Goal: Task Accomplishment & Management: Use online tool/utility

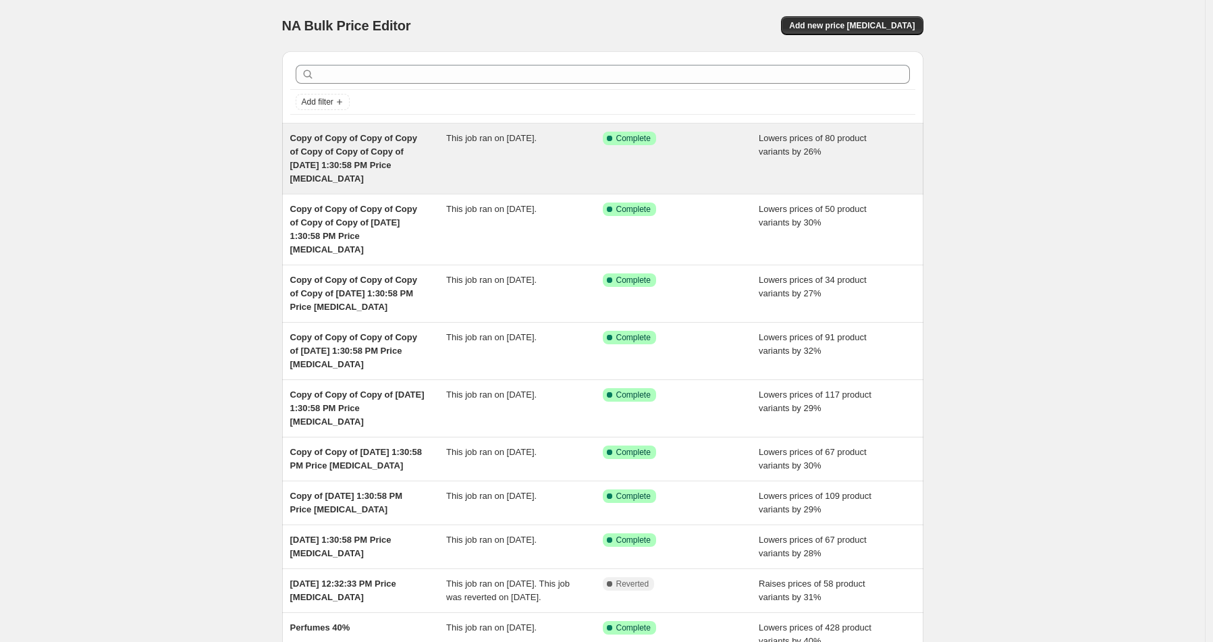
click at [706, 167] on div "Success Complete Complete" at bounding box center [681, 159] width 157 height 54
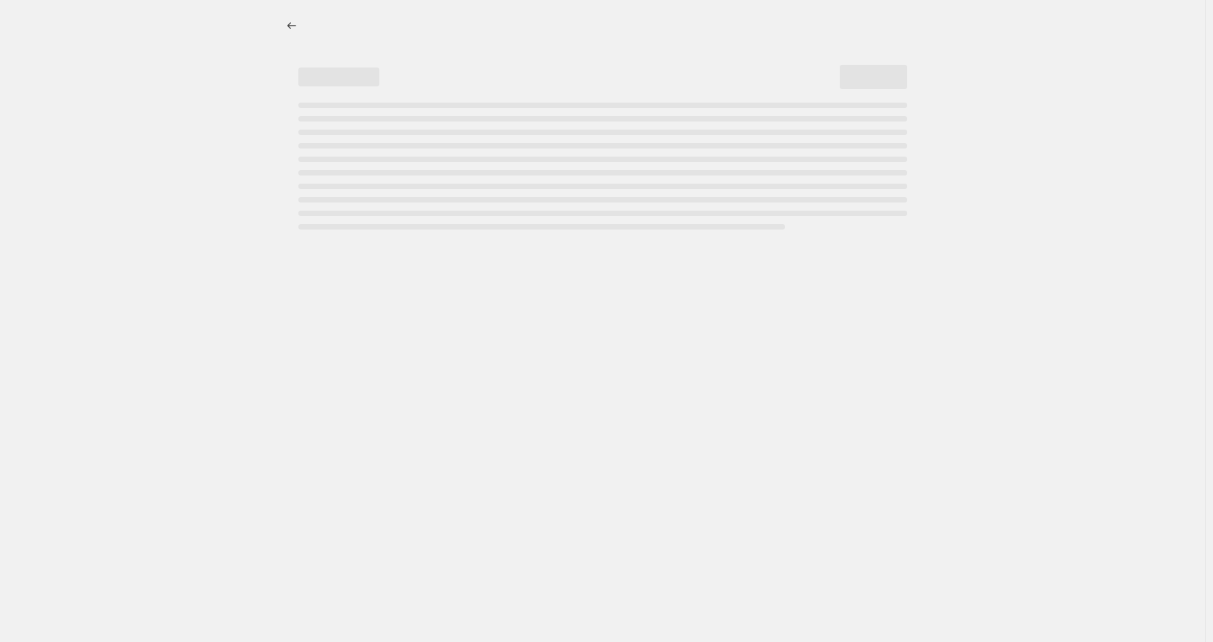
select select "percentage"
select select "product_status"
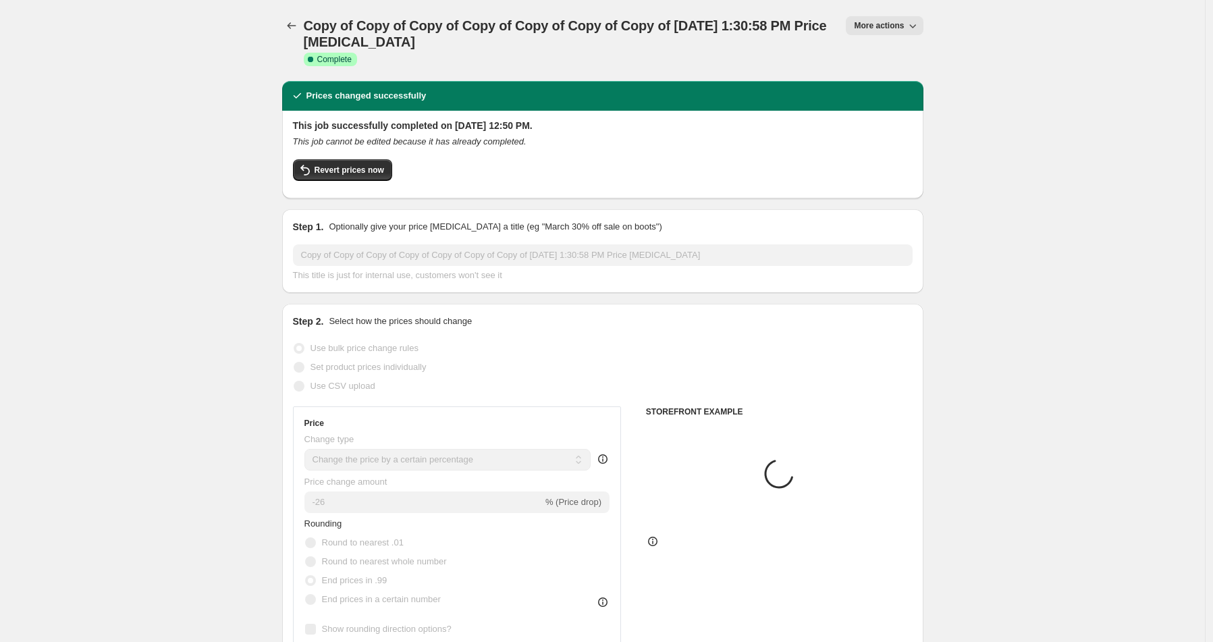
select select "vendor"
click at [866, 32] on button "More actions" at bounding box center [884, 25] width 77 height 19
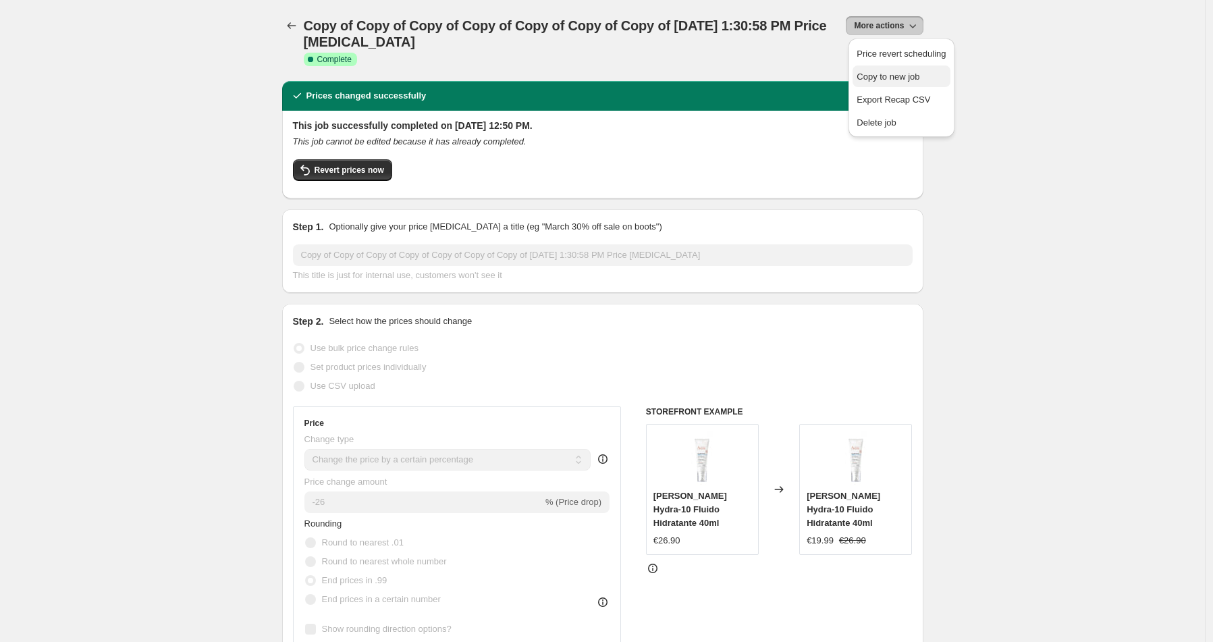
click at [887, 80] on span "Copy to new job" at bounding box center [888, 77] width 63 height 10
select select "percentage"
select select "product_status"
select select "vendor"
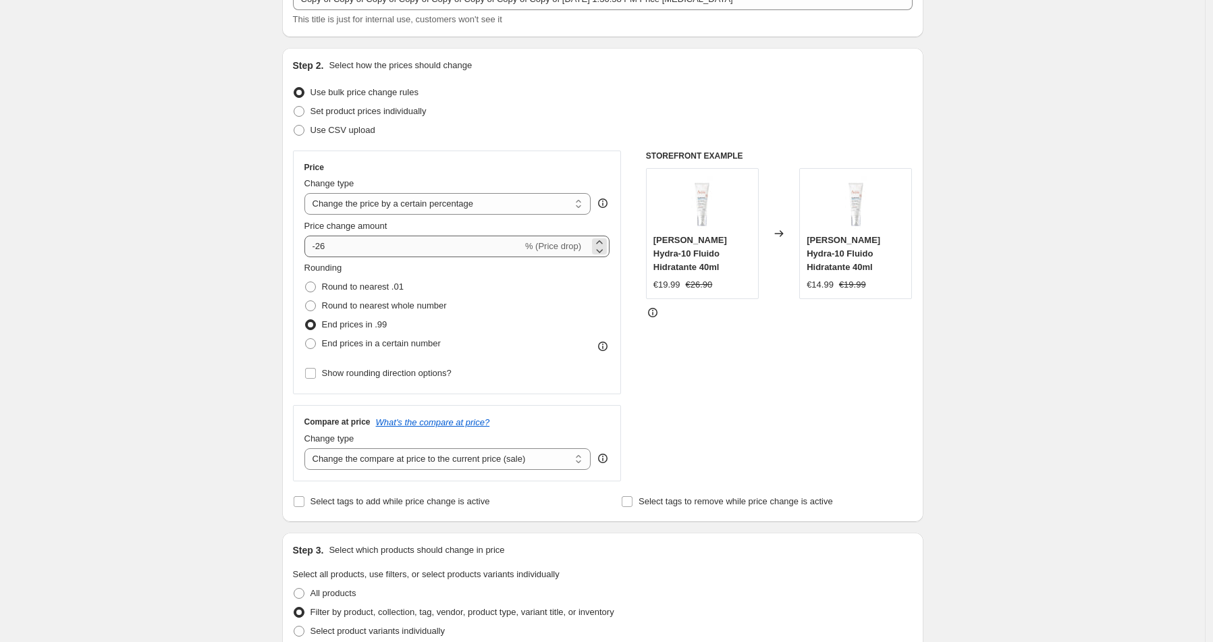
scroll to position [97, 0]
click at [332, 246] on input "-26" at bounding box center [414, 247] width 218 height 22
type input "-29"
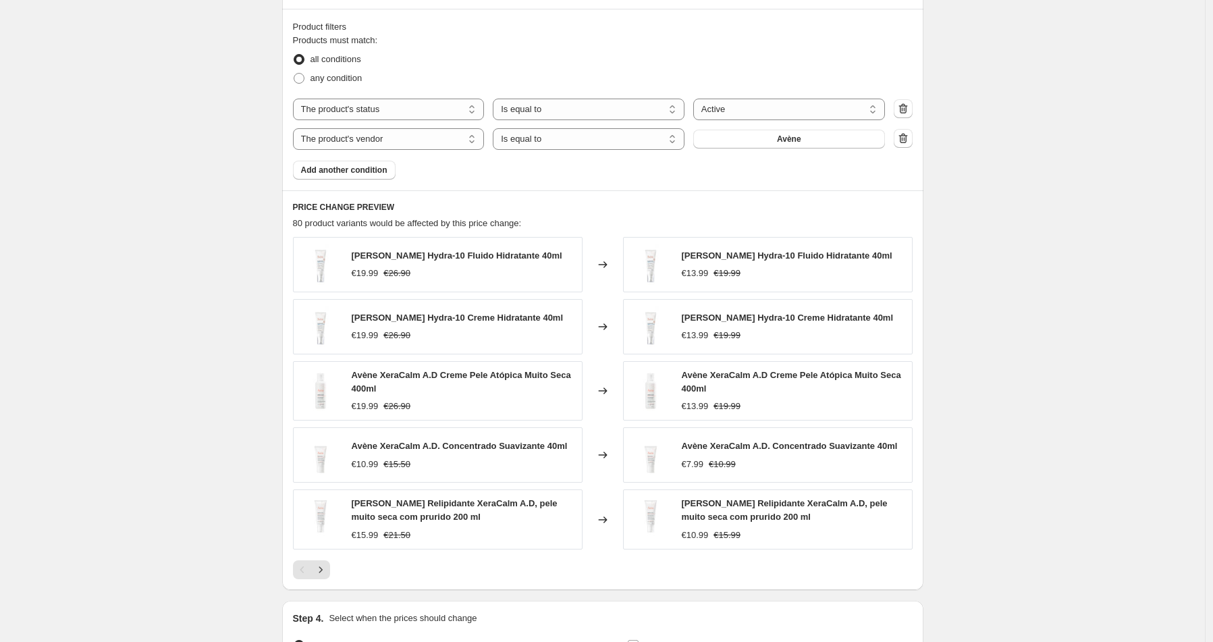
scroll to position [739, 0]
click at [747, 145] on button "Avène" at bounding box center [789, 140] width 192 height 19
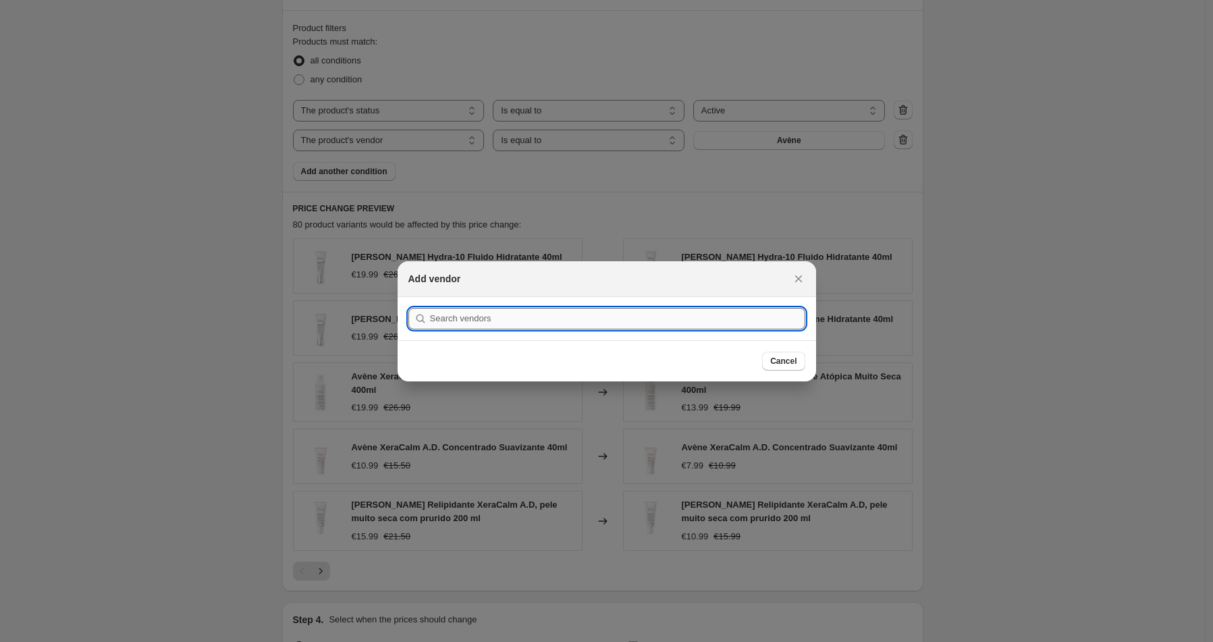
click at [467, 323] on input ":r45:" at bounding box center [617, 319] width 375 height 22
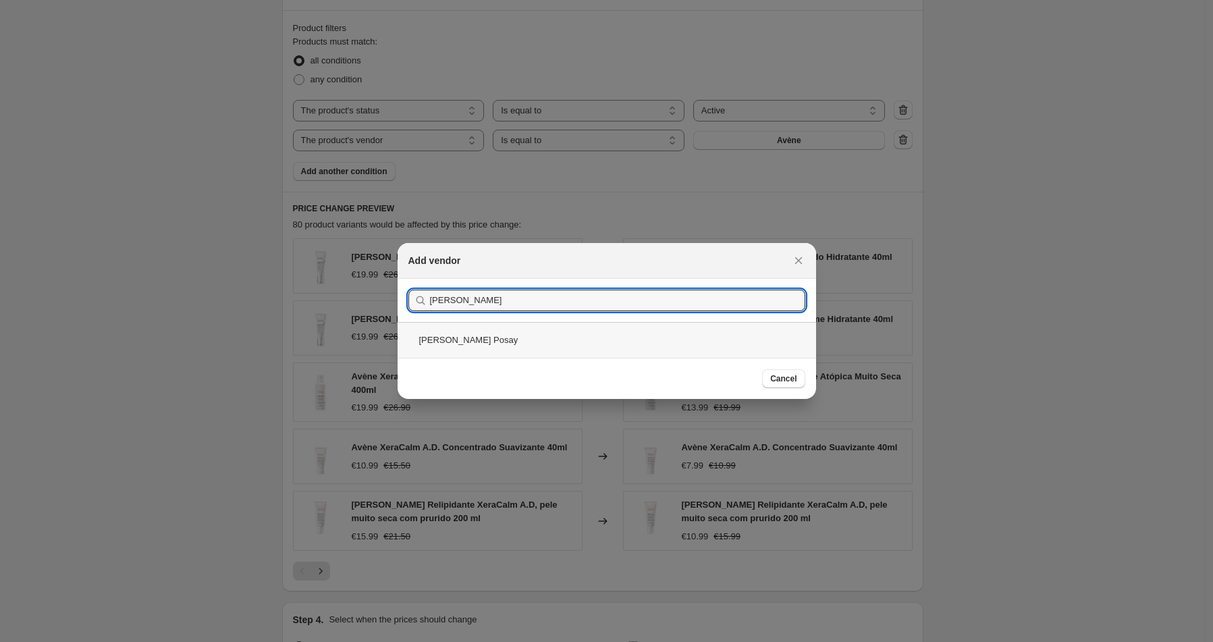
type input "[PERSON_NAME]"
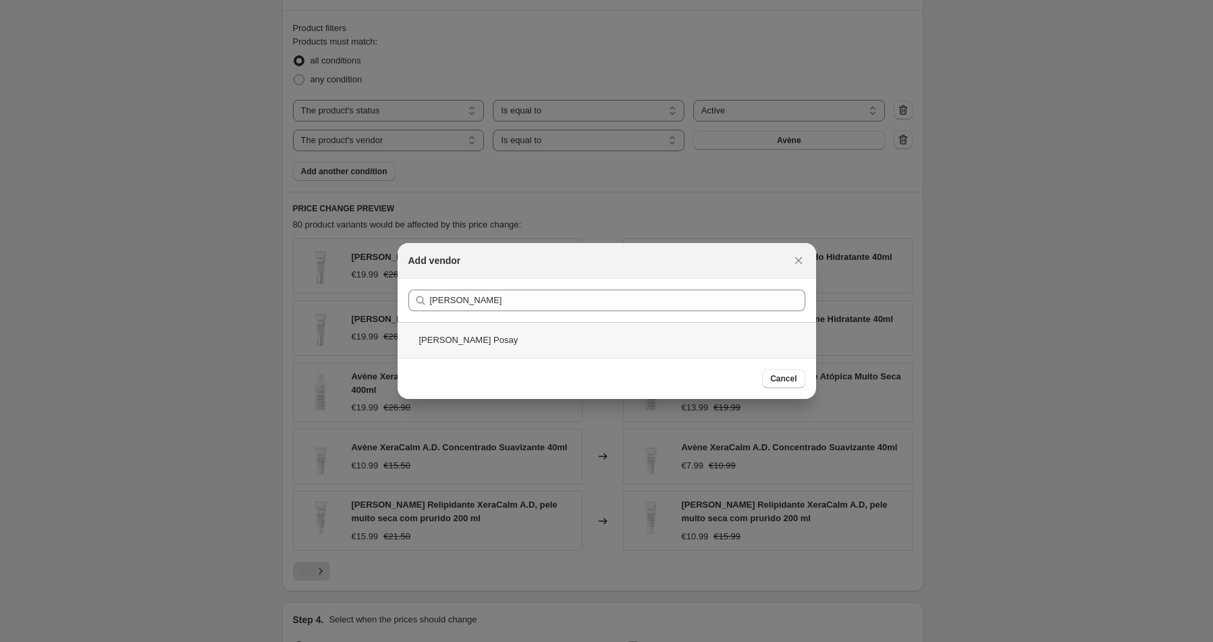
click at [498, 345] on div "[PERSON_NAME] Posay" at bounding box center [607, 340] width 419 height 36
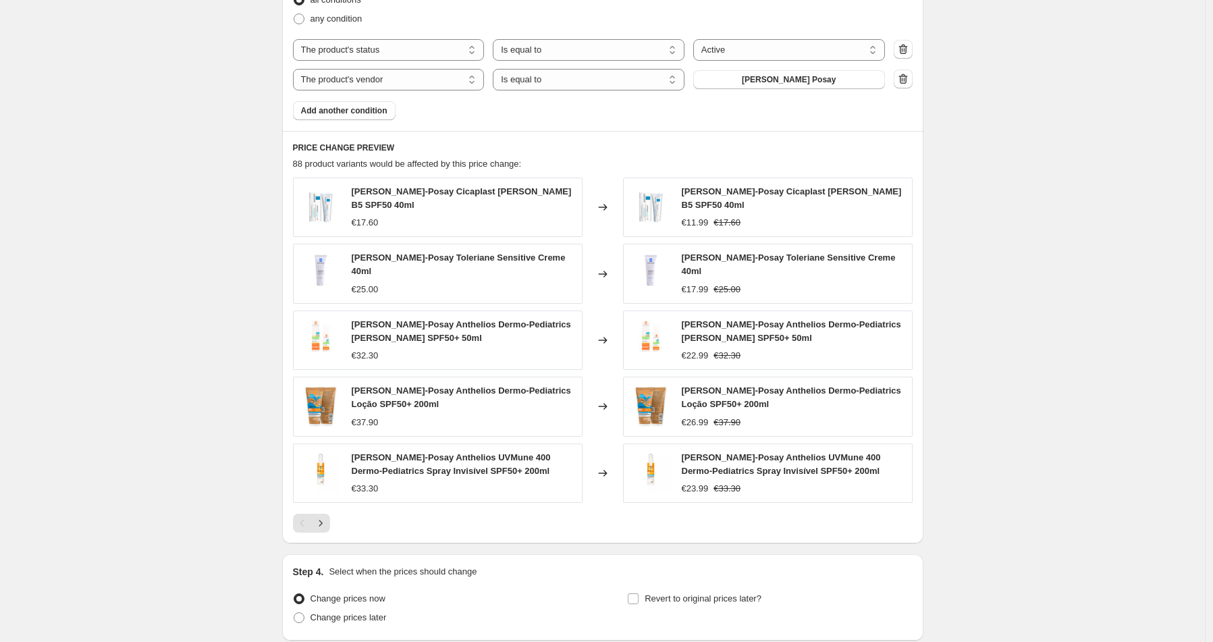
scroll to position [902, 0]
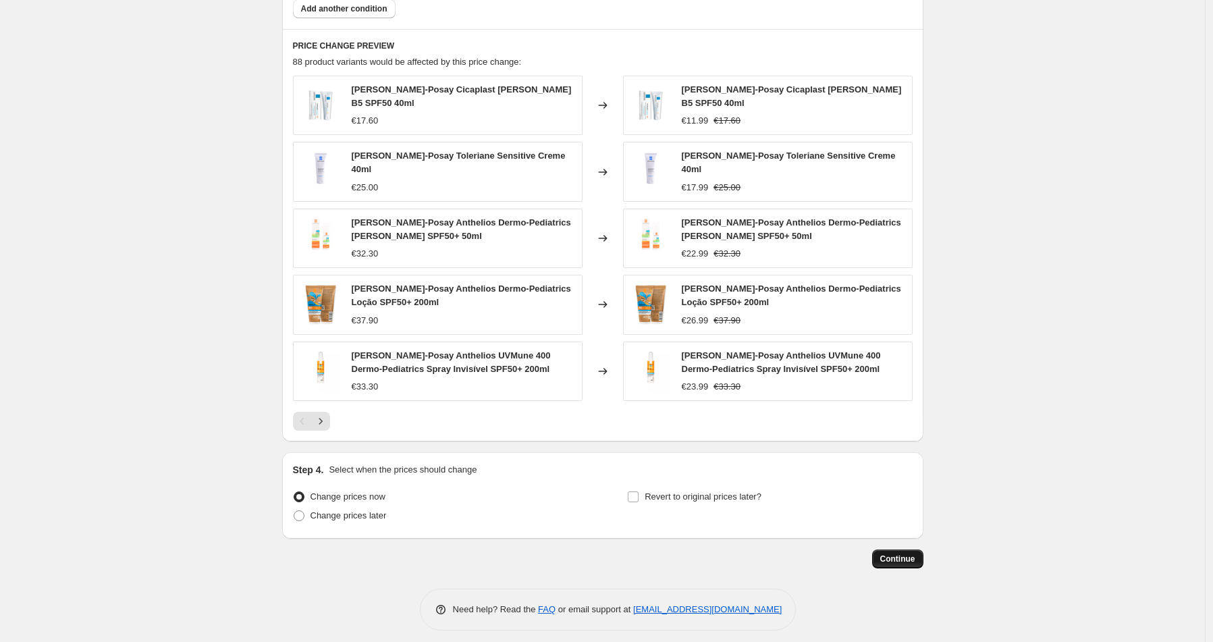
click at [881, 554] on button "Continue" at bounding box center [897, 559] width 51 height 19
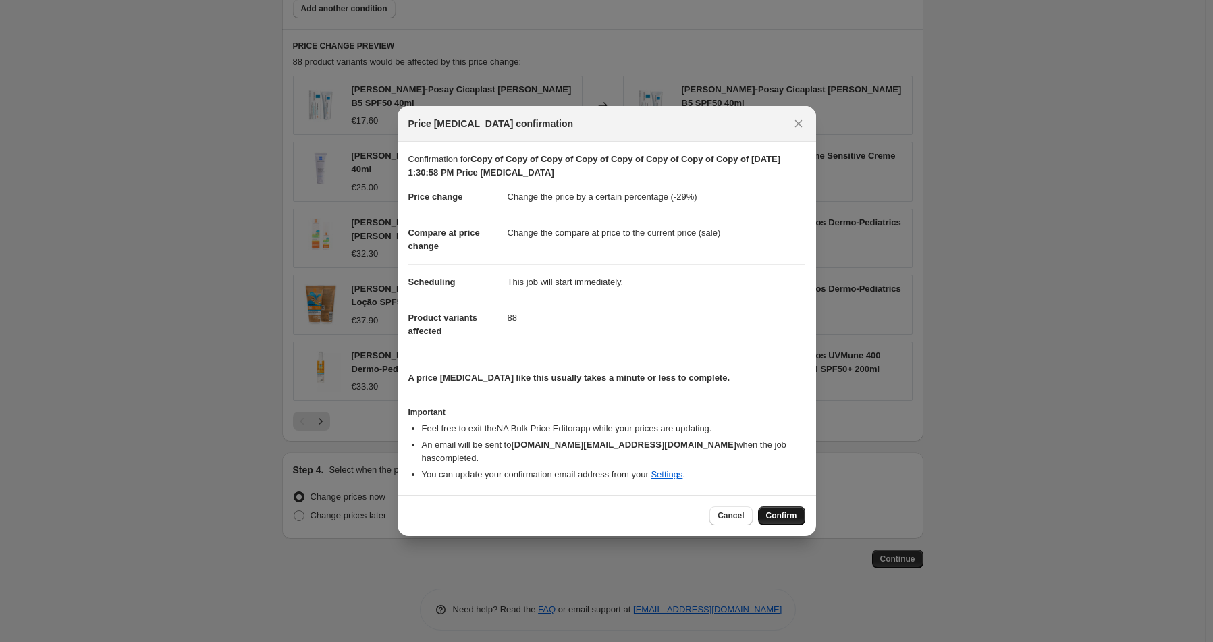
click at [785, 511] on span "Confirm" at bounding box center [781, 515] width 31 height 11
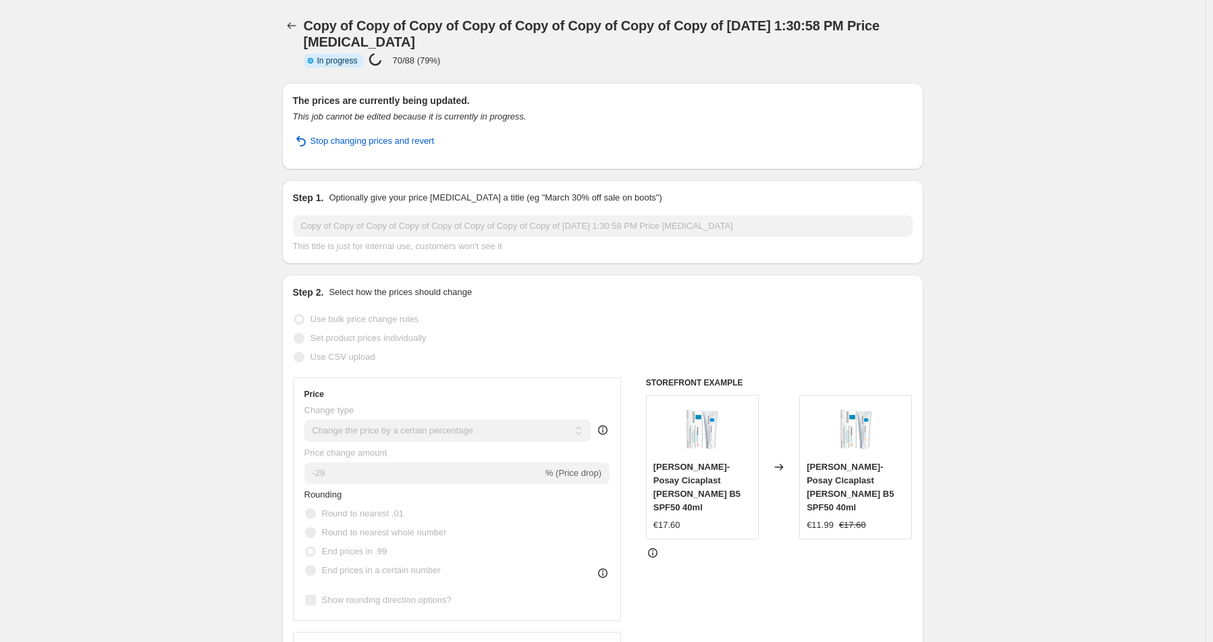
select select "percentage"
select select "product_status"
select select "vendor"
